Goal: Information Seeking & Learning: Learn about a topic

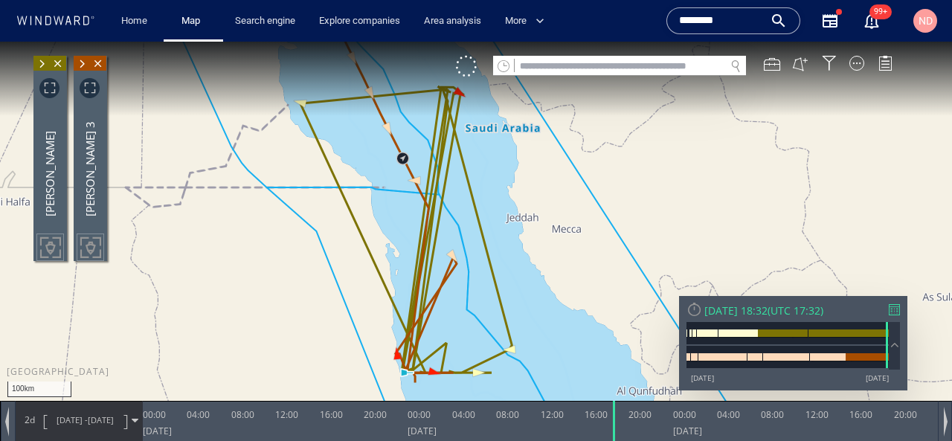
click at [695, 21] on input "********" at bounding box center [721, 21] width 85 height 22
click at [695, 22] on input "********" at bounding box center [721, 21] width 85 height 22
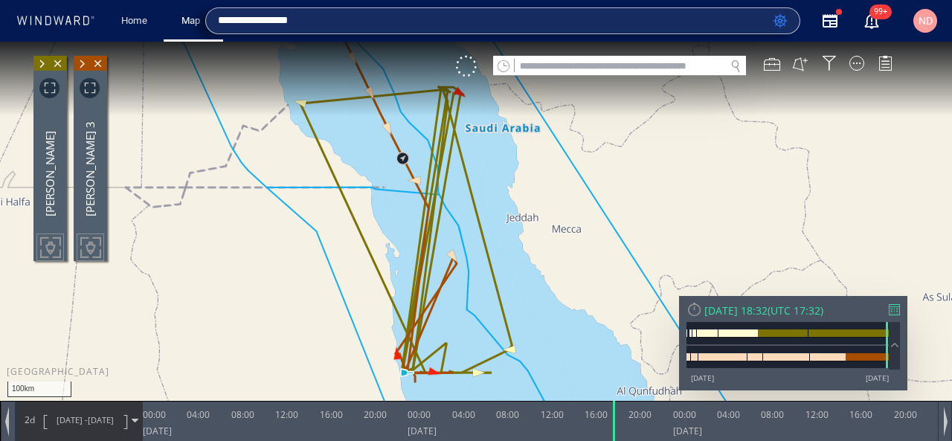
click at [253, 21] on input "**********" at bounding box center [492, 21] width 549 height 22
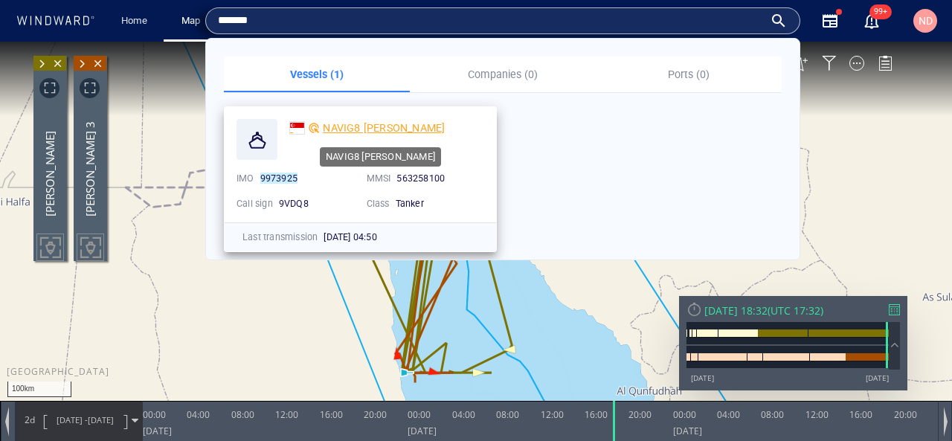
type input "*******"
click at [350, 124] on span "NAVIG8 ESTELLE" at bounding box center [384, 128] width 122 height 12
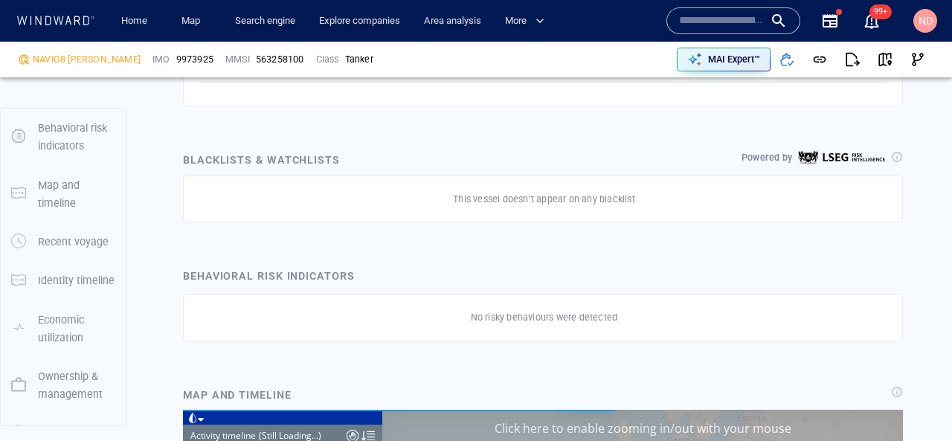
scroll to position [9341, 0]
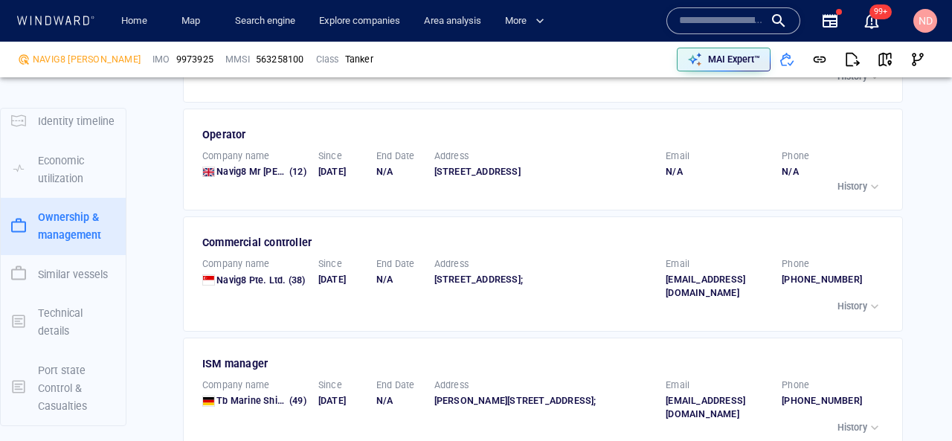
scroll to position [2603, 0]
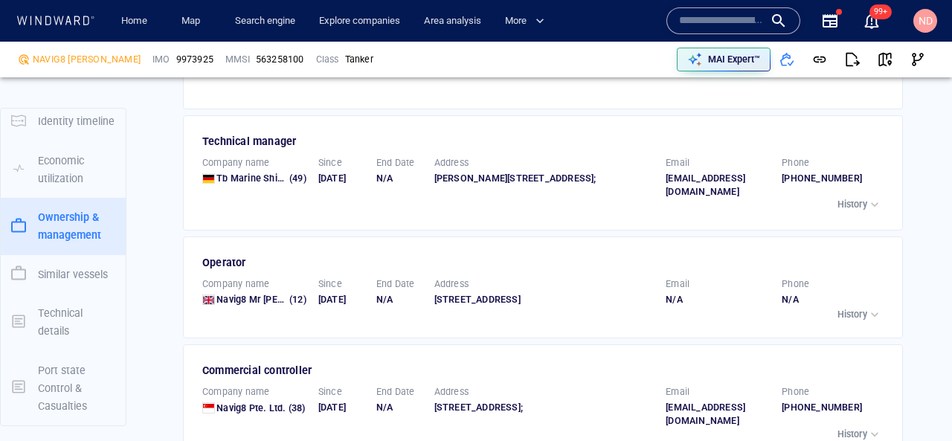
click at [489, 237] on div "Operator Company name Navig8 Mr Tanker Pool (12) Since 29/03/2025 End Date N/A …" at bounding box center [543, 288] width 720 height 102
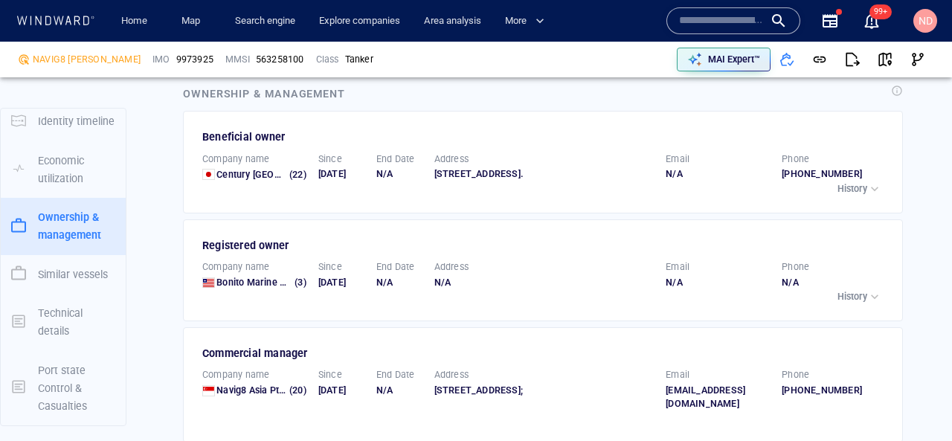
scroll to position [2269, 0]
click at [244, 277] on span "Bonito Marine Sa-lib" at bounding box center [260, 282] width 89 height 11
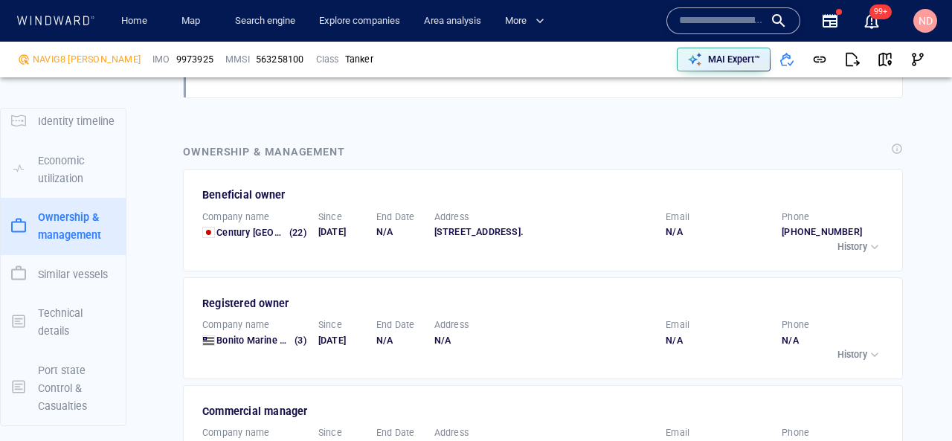
scroll to position [2208, 0]
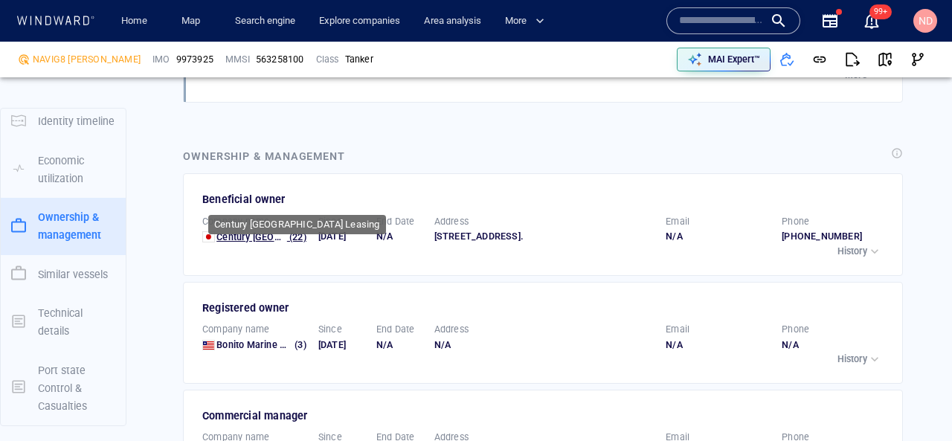
click at [250, 231] on span "Century Tokyo Leasing" at bounding box center [298, 236] width 165 height 11
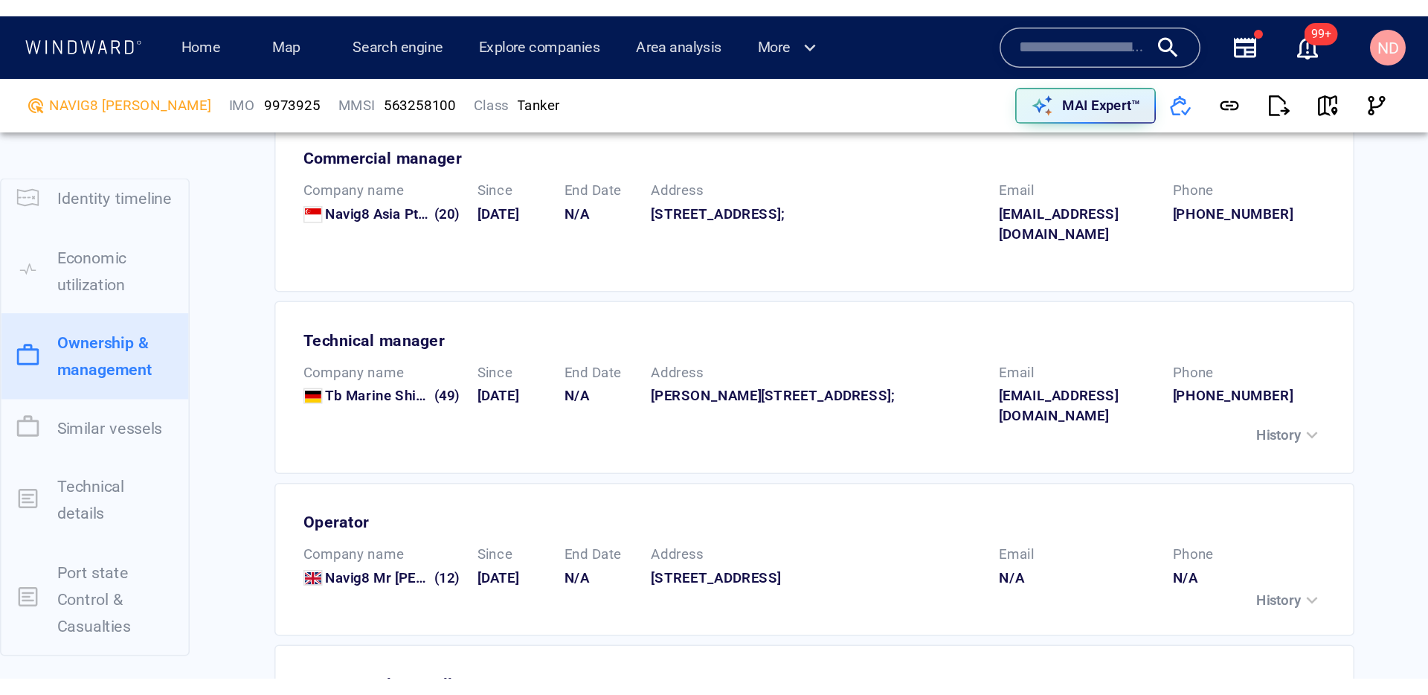
scroll to position [2533, 0]
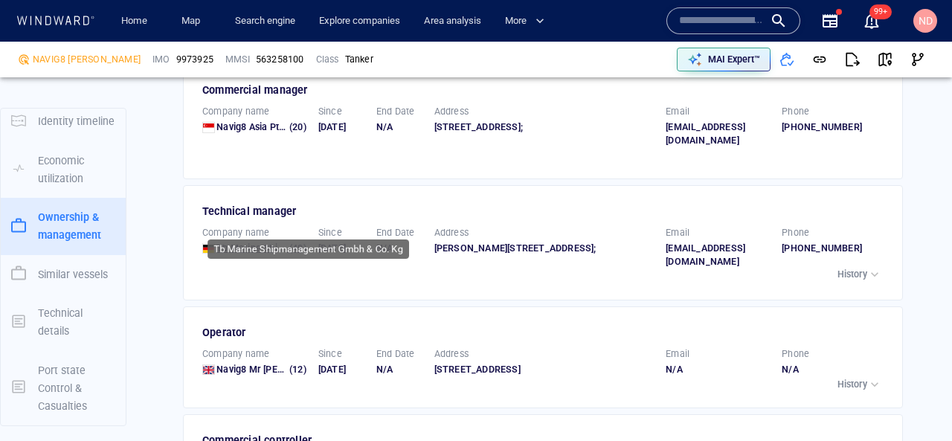
click at [263, 242] on span "Tb Marine Shipmanagement Gmbh & Co. Kg" at bounding box center [311, 247] width 191 height 11
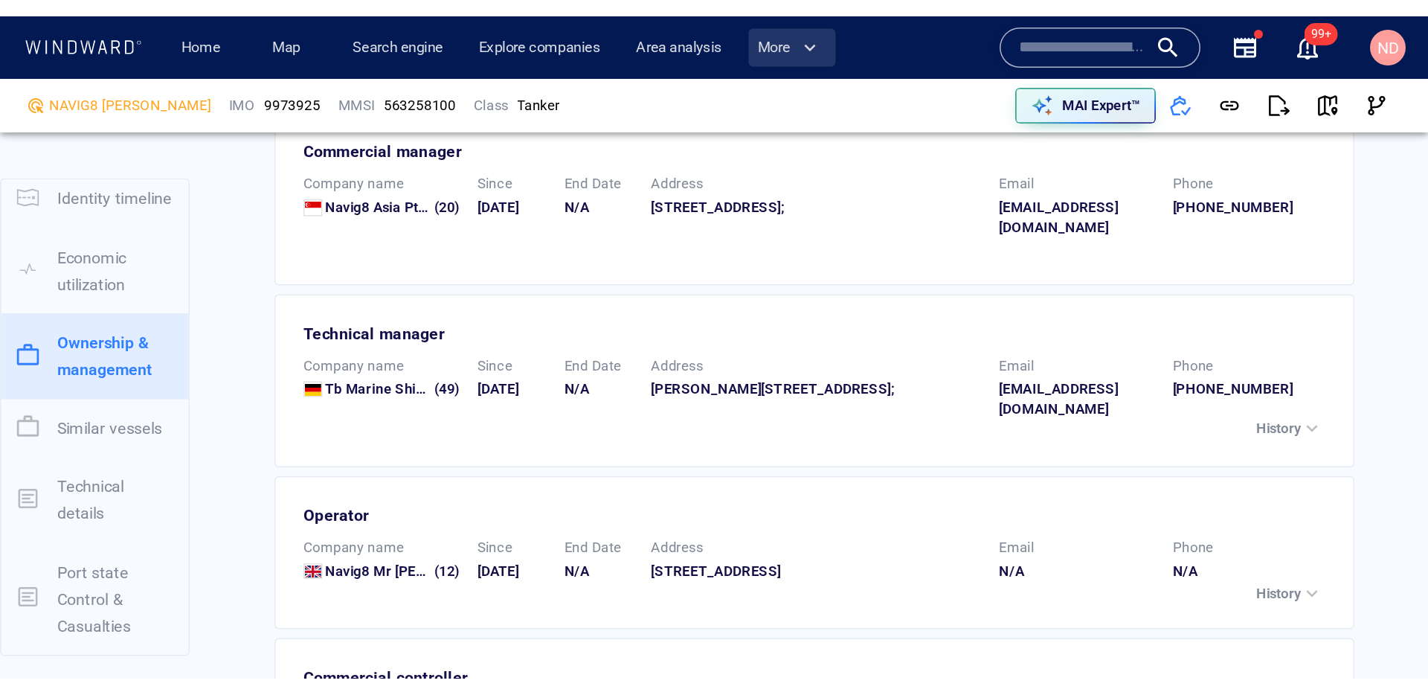
scroll to position [40, 0]
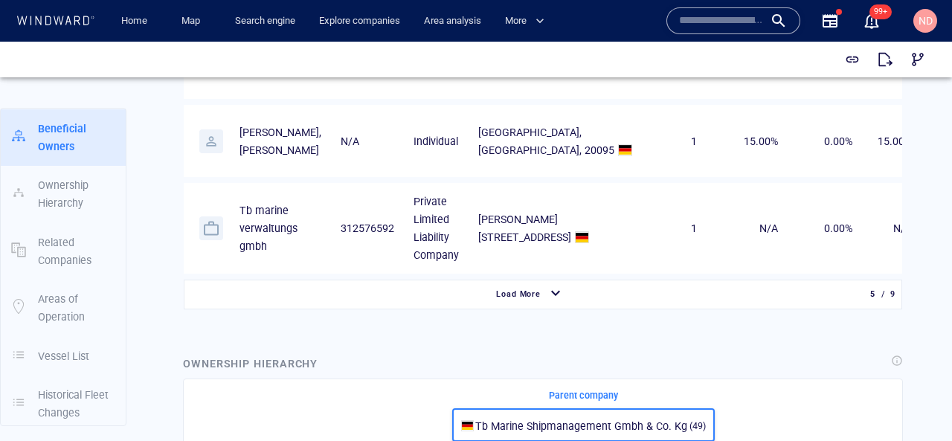
scroll to position [1187, 0]
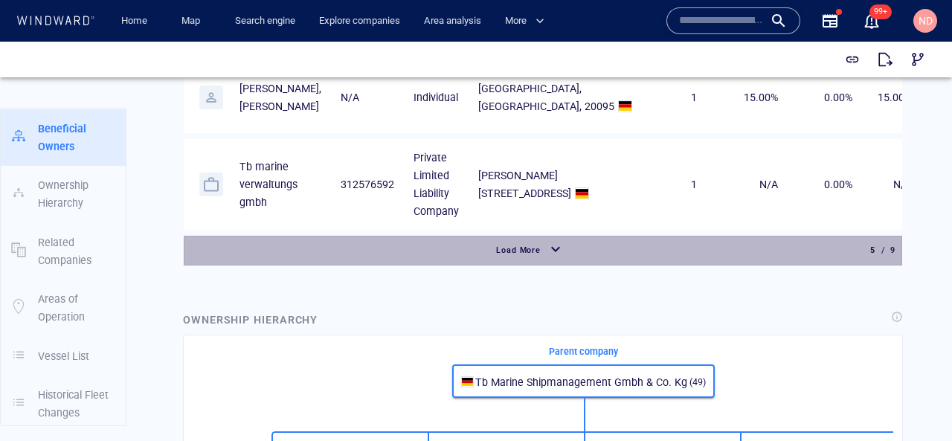
click at [548, 264] on div "button" at bounding box center [556, 250] width 24 height 27
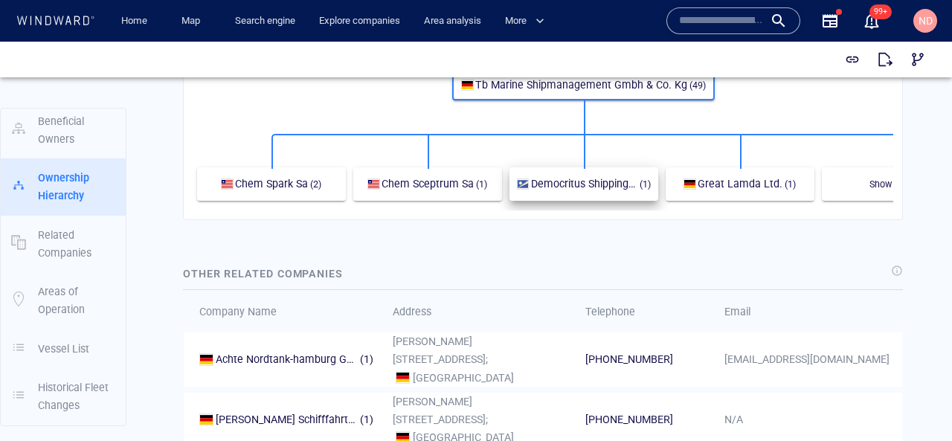
scroll to position [1796, 0]
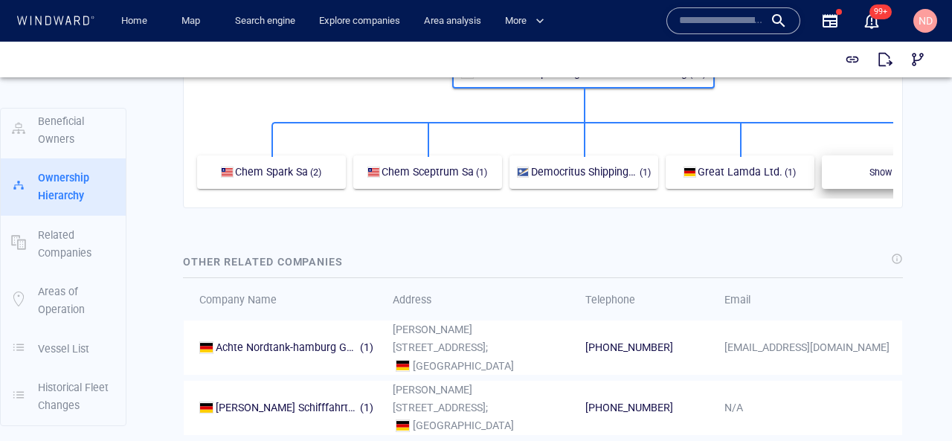
click at [849, 181] on div "Show 5 more" at bounding box center [896, 172] width 134 height 19
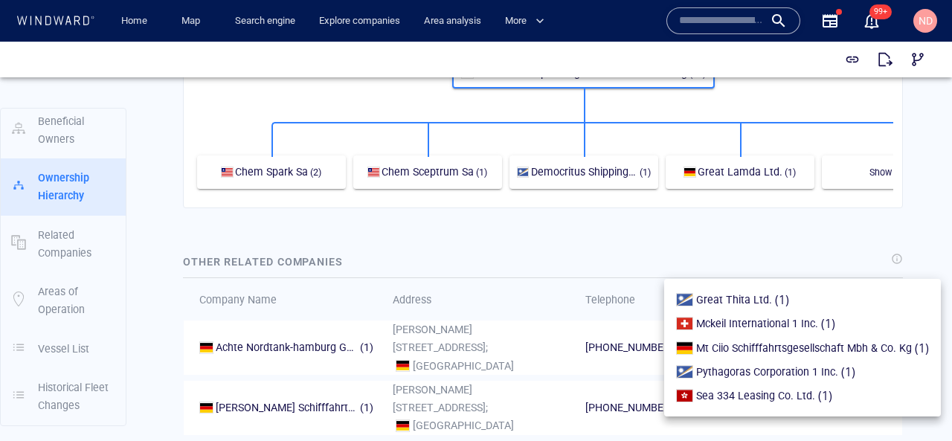
click at [547, 356] on div at bounding box center [476, 241] width 952 height 399
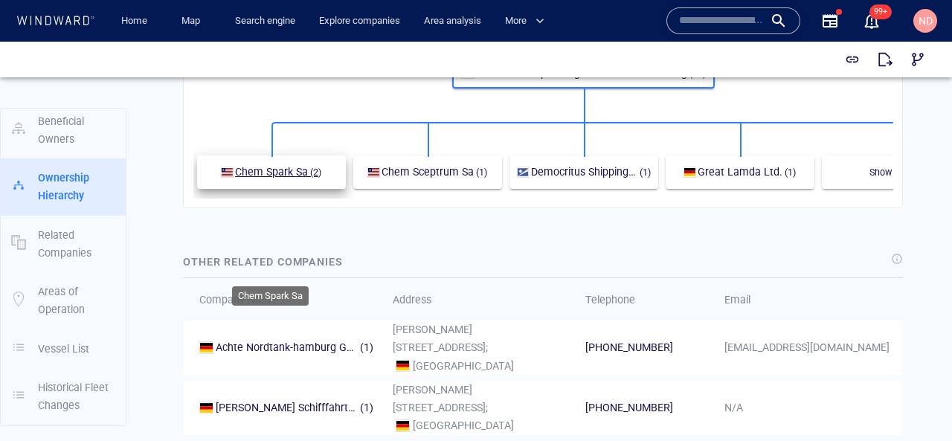
click at [288, 178] on span "Chem Spark Sa" at bounding box center [271, 172] width 73 height 12
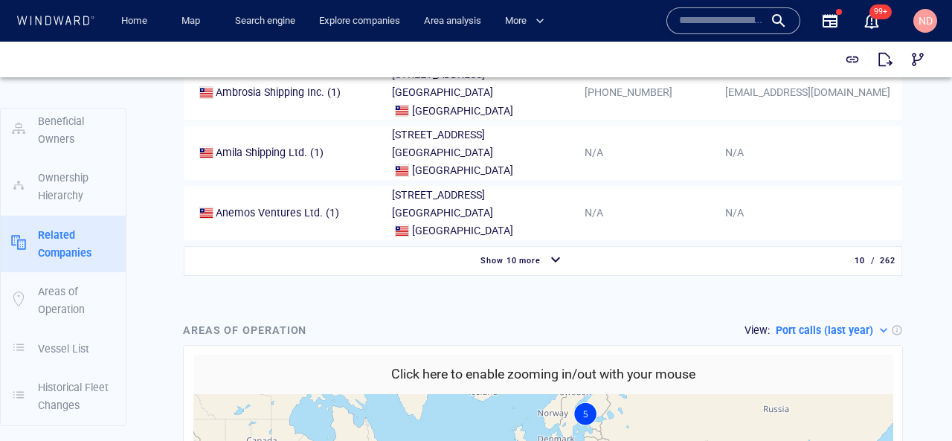
scroll to position [1726, 0]
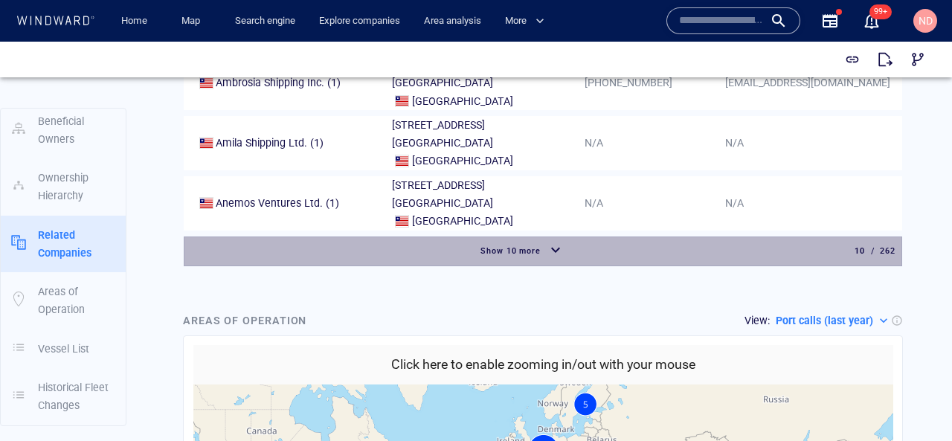
click at [539, 246] on span "Show 10 more" at bounding box center [511, 251] width 61 height 10
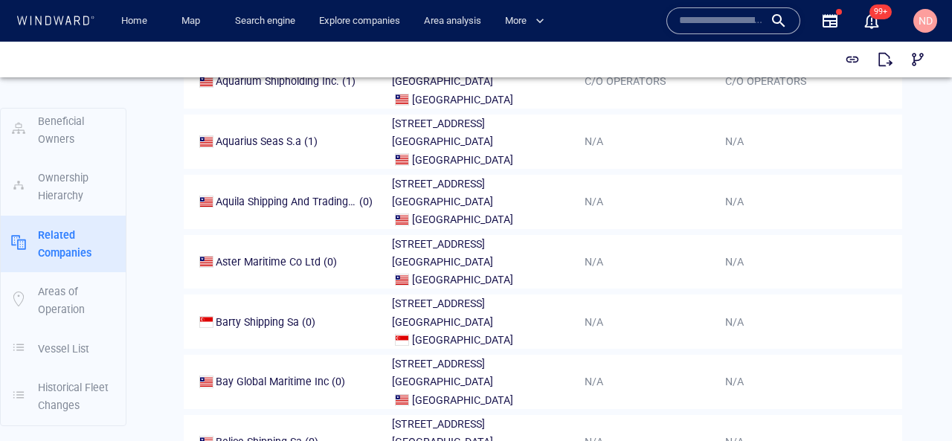
scroll to position [2032, 0]
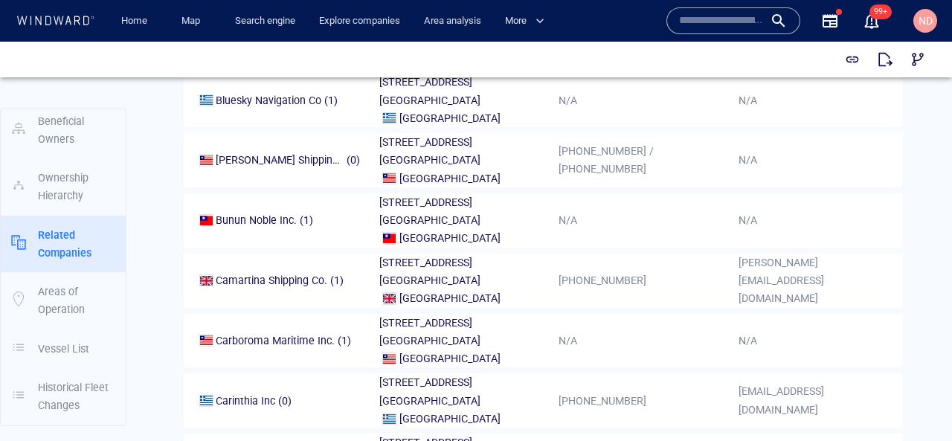
scroll to position [2616, 0]
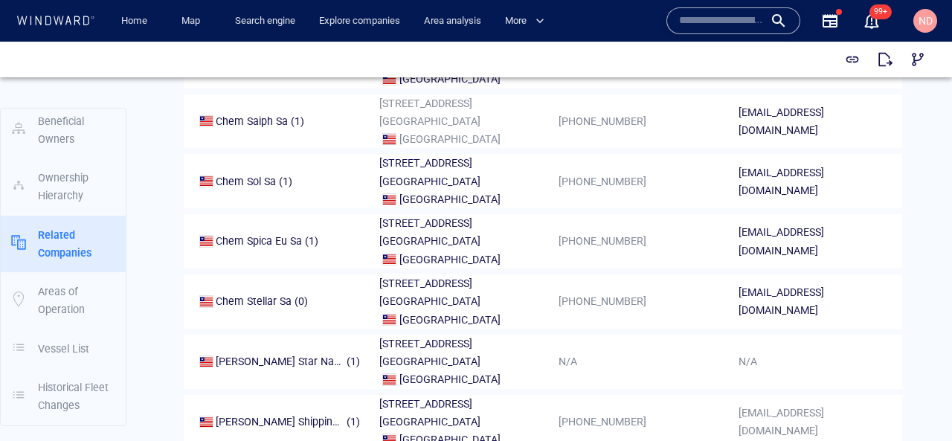
scroll to position [3114, 0]
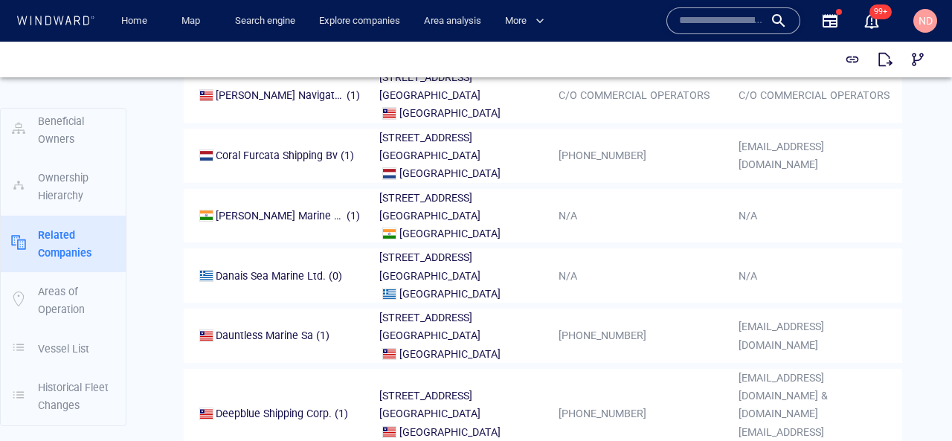
scroll to position [3699, 0]
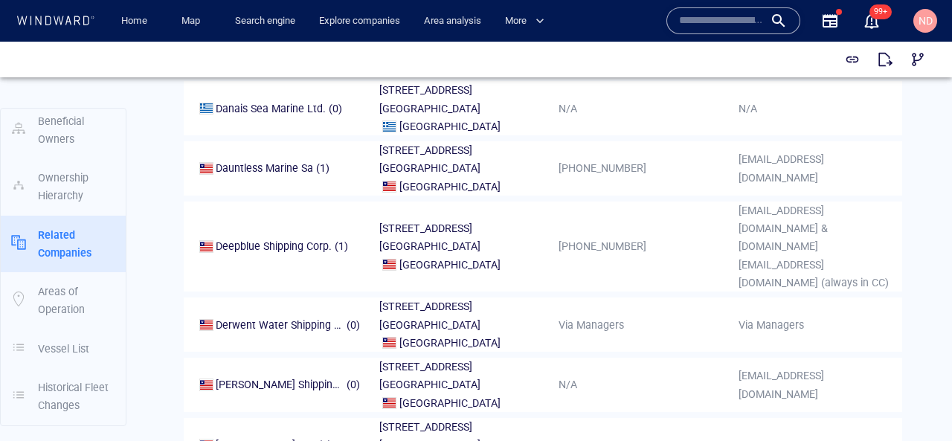
scroll to position [3868, 0]
